Goal: Task Accomplishment & Management: Manage account settings

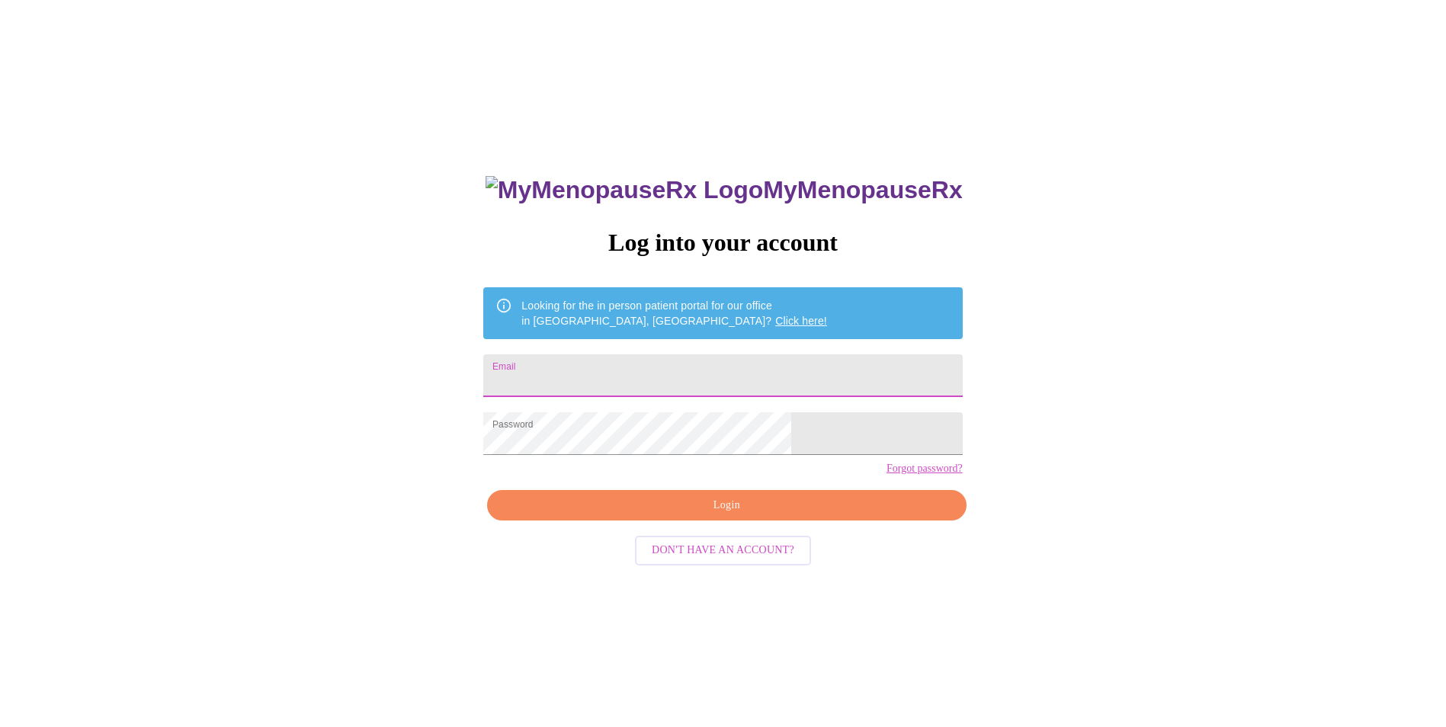
scroll to position [15, 0]
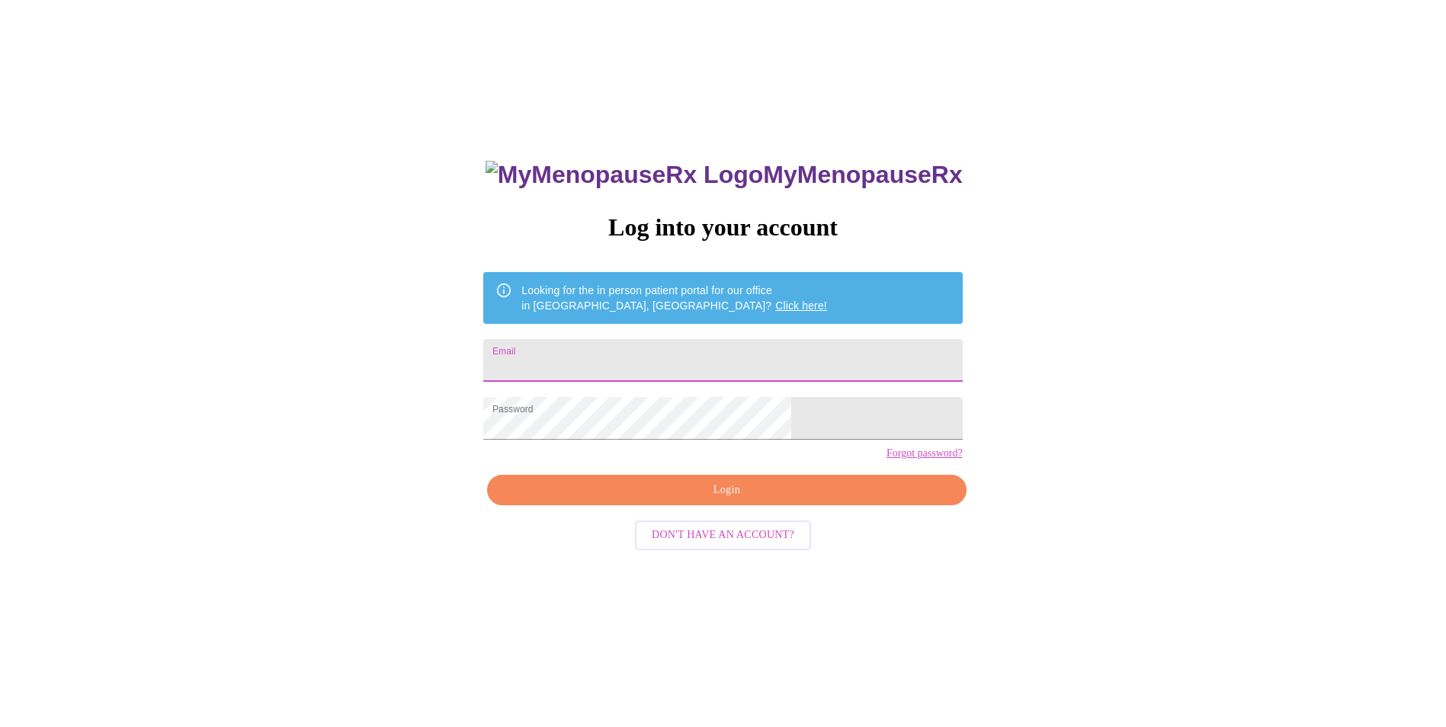
click at [636, 354] on input "Email" at bounding box center [722, 360] width 479 height 43
type input "[EMAIL_ADDRESS][DOMAIN_NAME]"
click at [696, 505] on button "Login" at bounding box center [726, 490] width 479 height 31
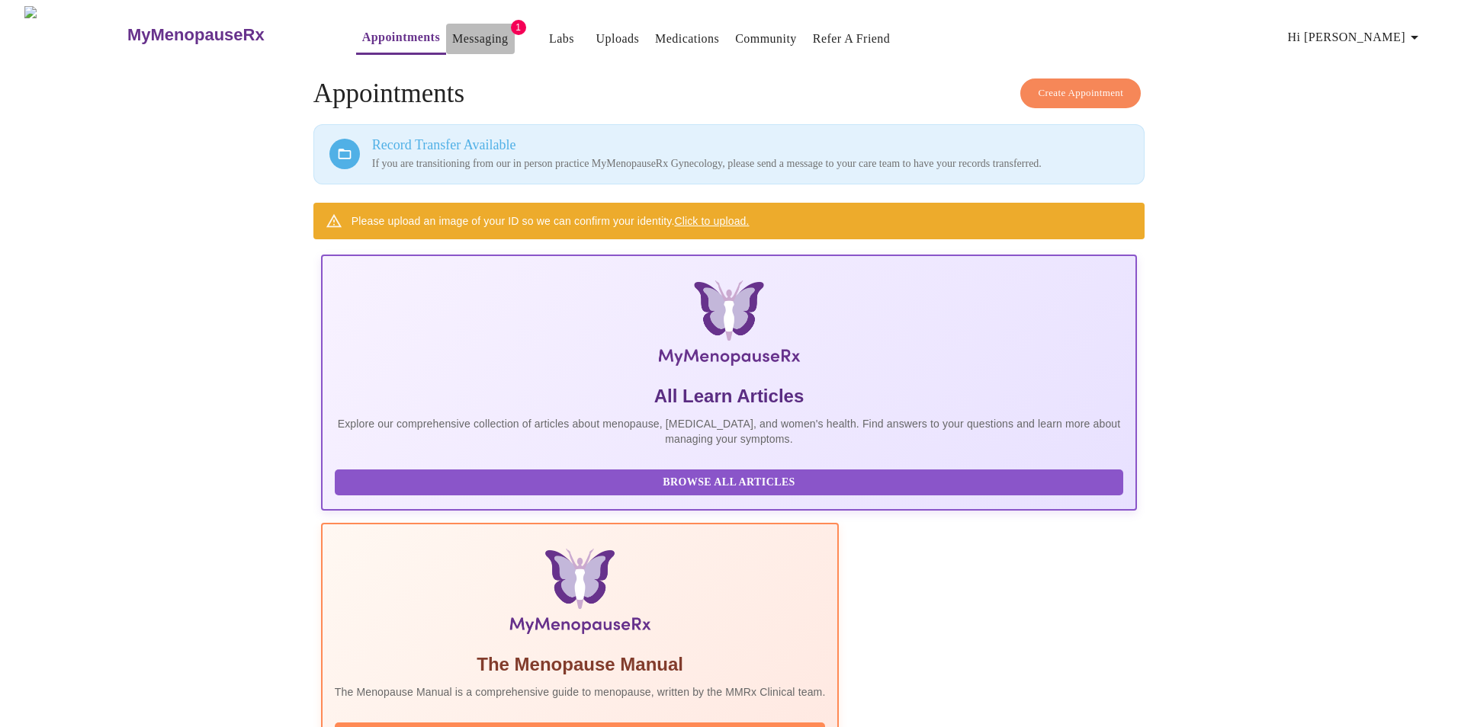
click at [452, 28] on link "Messaging" at bounding box center [480, 38] width 56 height 21
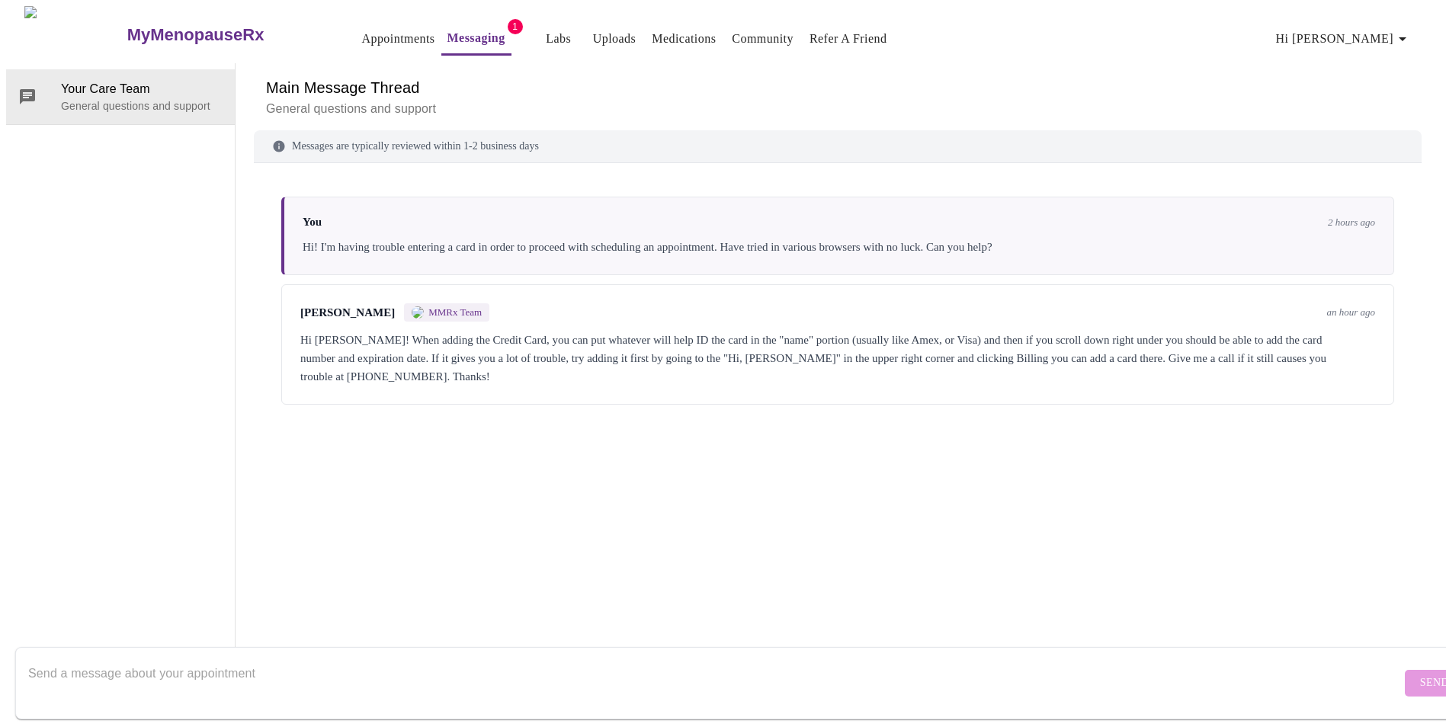
click at [681, 457] on div "You 2 hours ago Hi! I'm having trouble entering a card in order to proceed with…" at bounding box center [838, 393] width 1168 height 425
click at [1377, 38] on span "Hi [PERSON_NAME]" at bounding box center [1344, 38] width 136 height 21
click at [1376, 54] on li "Billing" at bounding box center [1380, 60] width 70 height 27
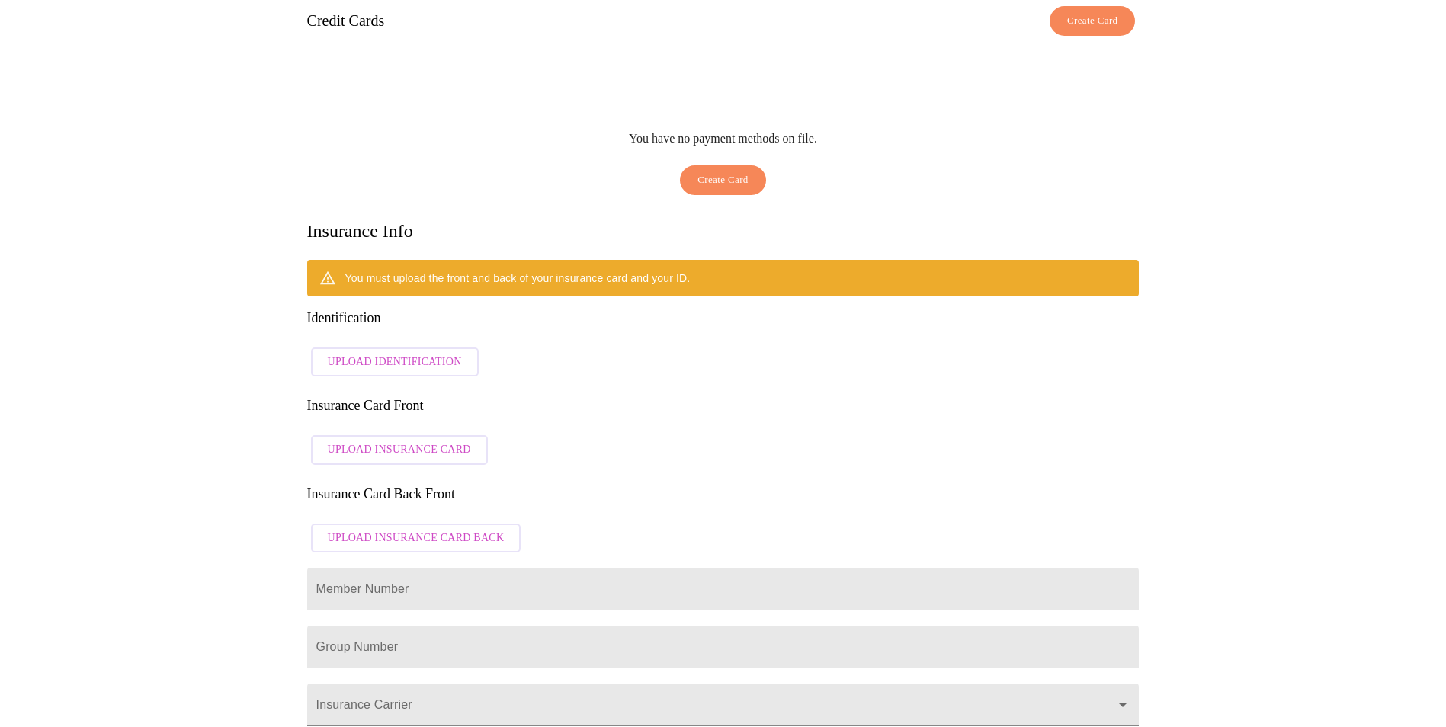
scroll to position [152, 0]
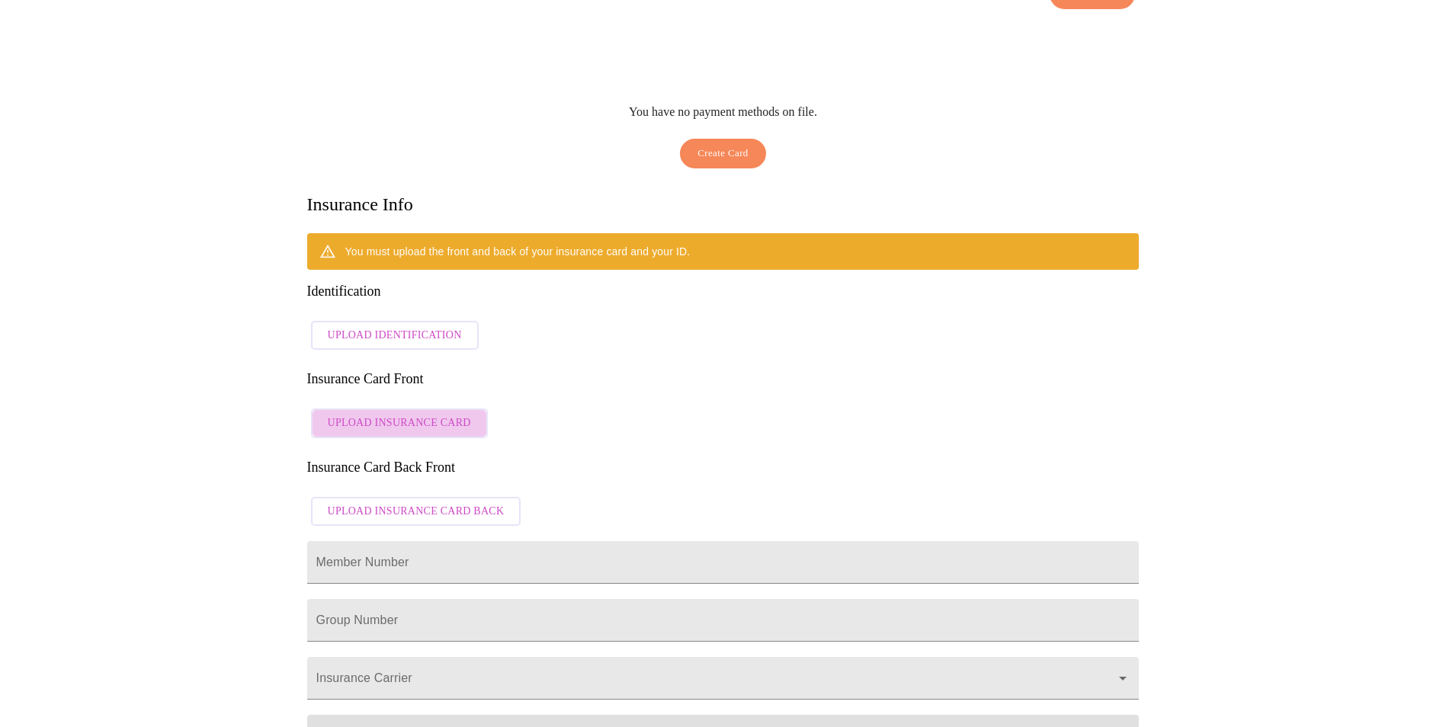
click at [419, 414] on span "Upload Insurance Card" at bounding box center [399, 423] width 143 height 19
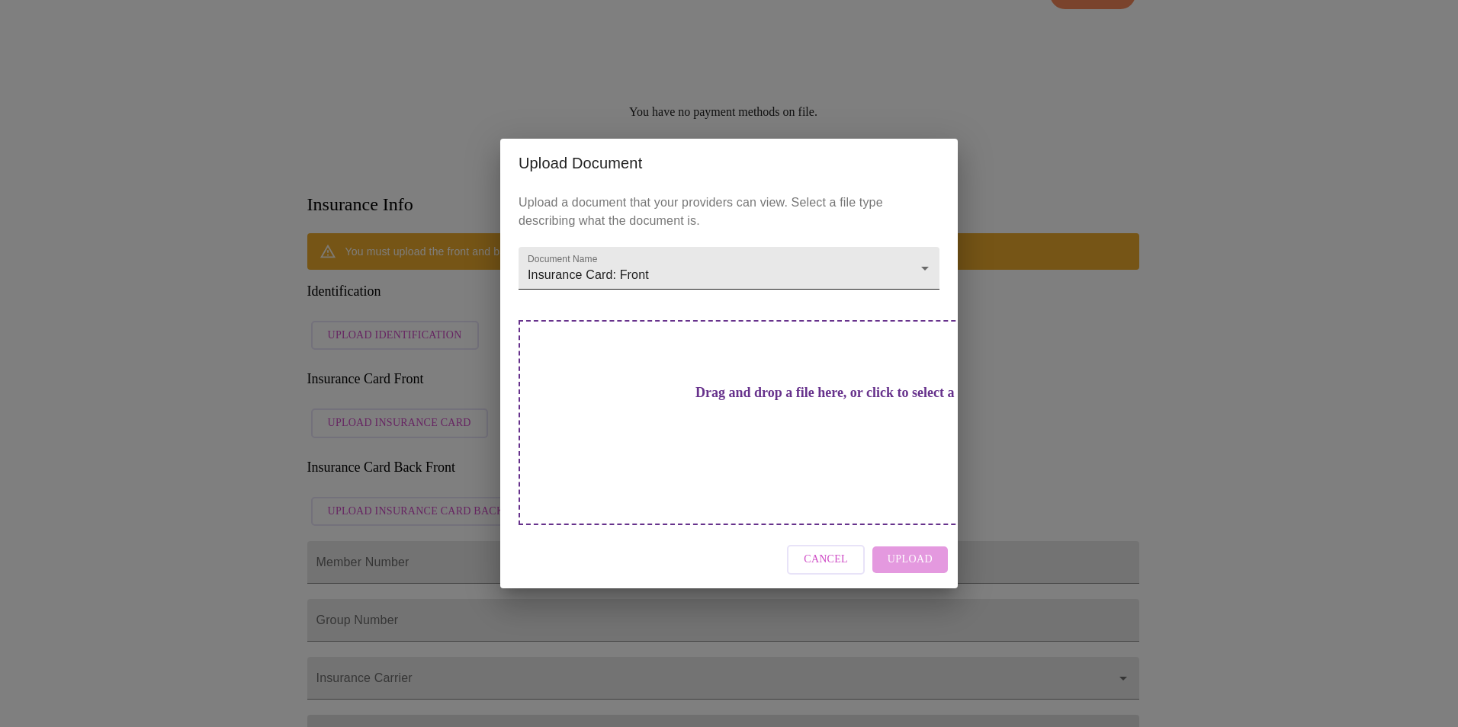
click at [667, 294] on body "MyMenopauseRx Appointments Messaging Labs Uploads Medications Community Refer a…" at bounding box center [728, 429] width 1445 height 1150
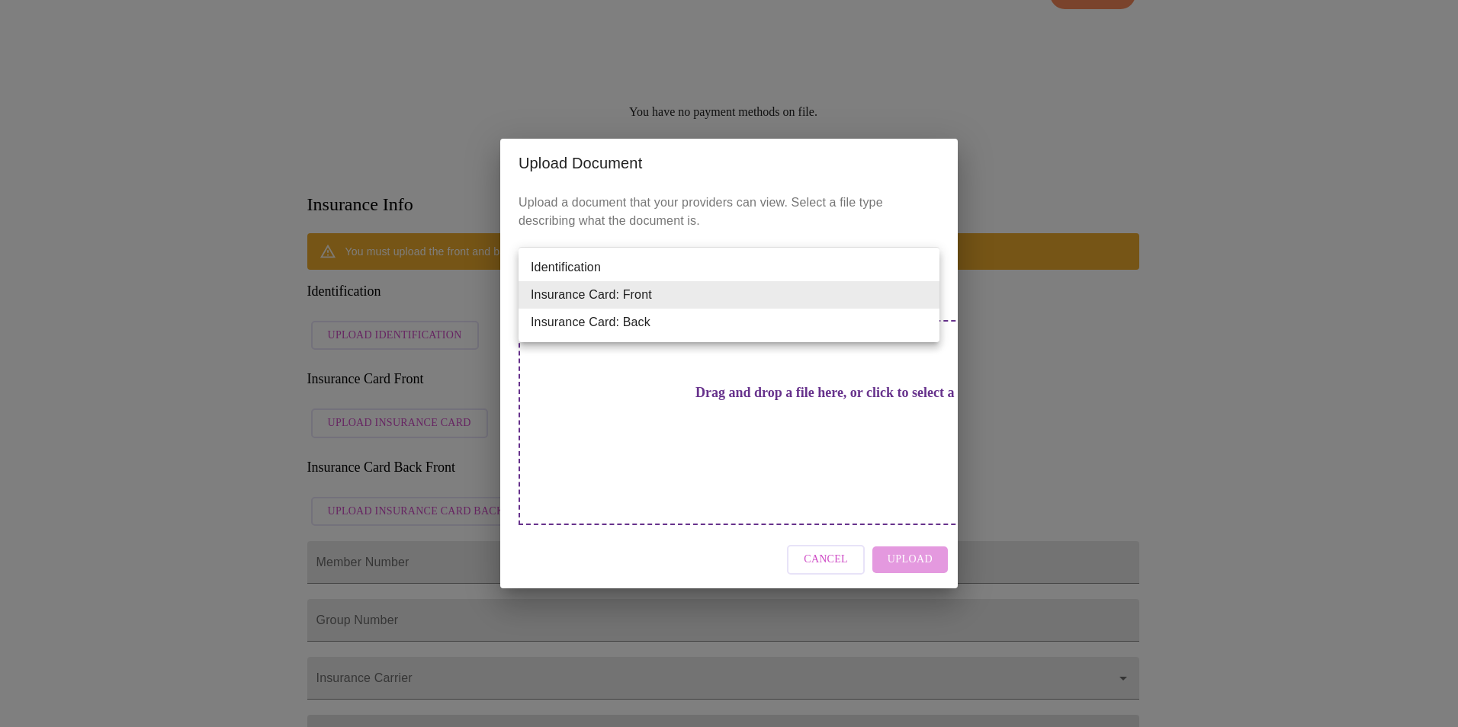
click at [667, 294] on li "Insurance Card: Front" at bounding box center [728, 294] width 421 height 27
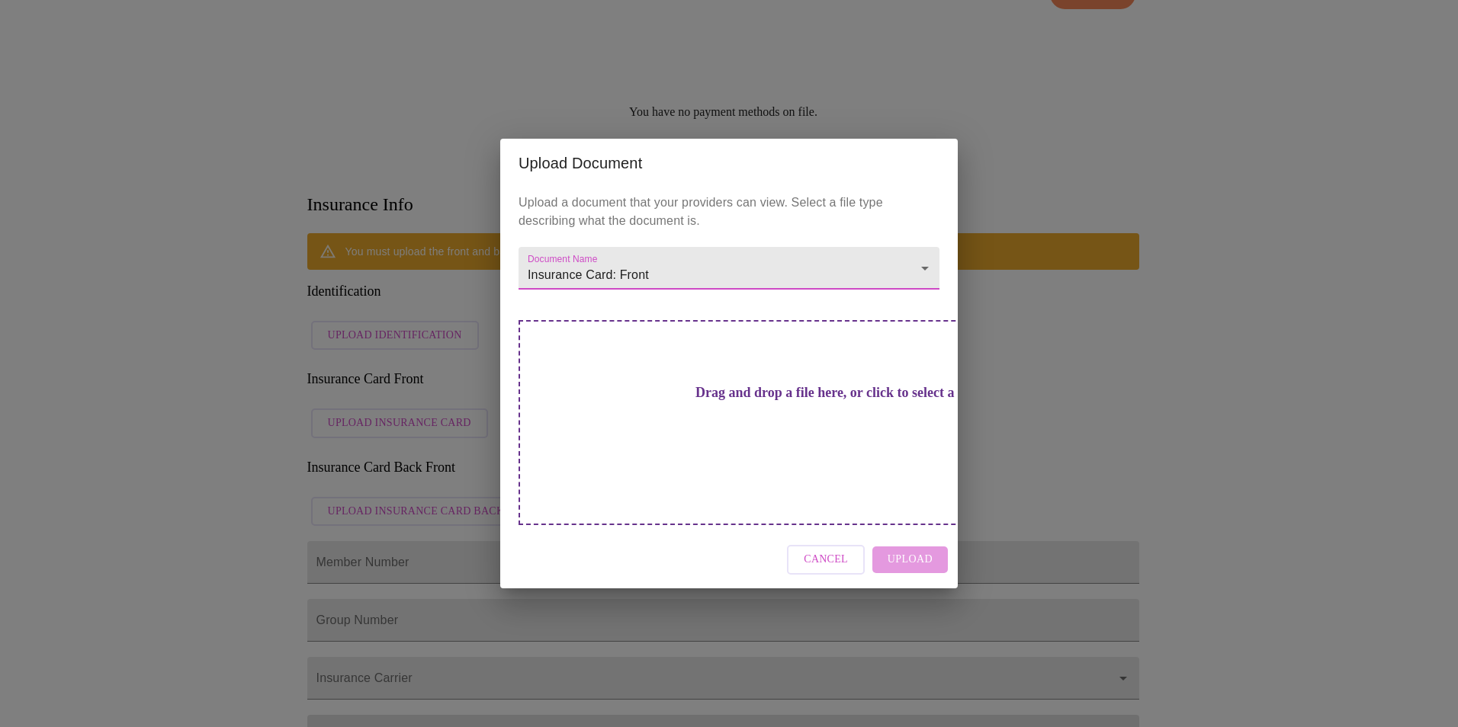
click at [912, 533] on div "Cancel Upload" at bounding box center [728, 559] width 457 height 57
click at [939, 541] on div "Cancel Upload" at bounding box center [728, 559] width 457 height 57
drag, startPoint x: 268, startPoint y: 230, endPoint x: 268, endPoint y: 136, distance: 94.5
click at [268, 228] on div "Upload Document Upload a document that your providers can view. Select a file t…" at bounding box center [729, 363] width 1458 height 727
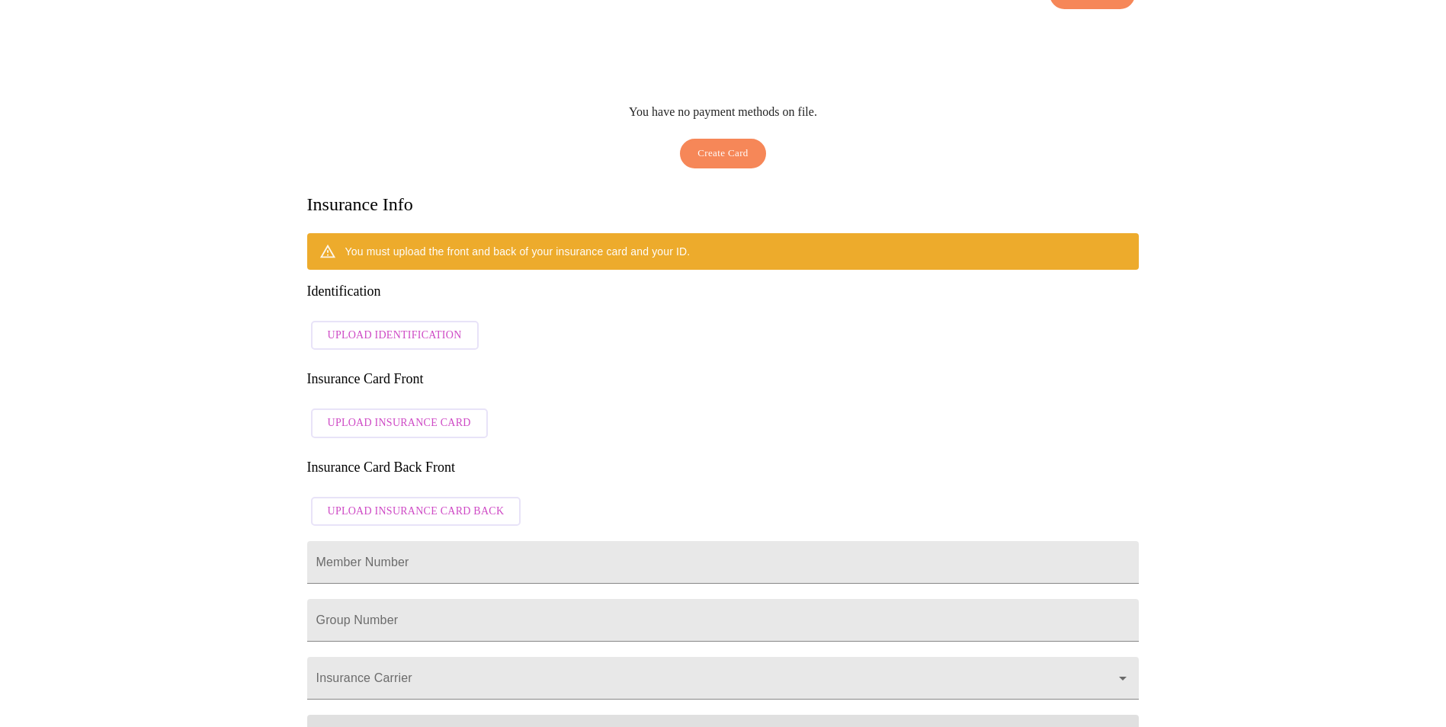
click at [282, 155] on div "Billing Credit Cards Create Card You have no payment methods on file. Create Ca…" at bounding box center [724, 465] width 976 height 1078
